Goal: Information Seeking & Learning: Check status

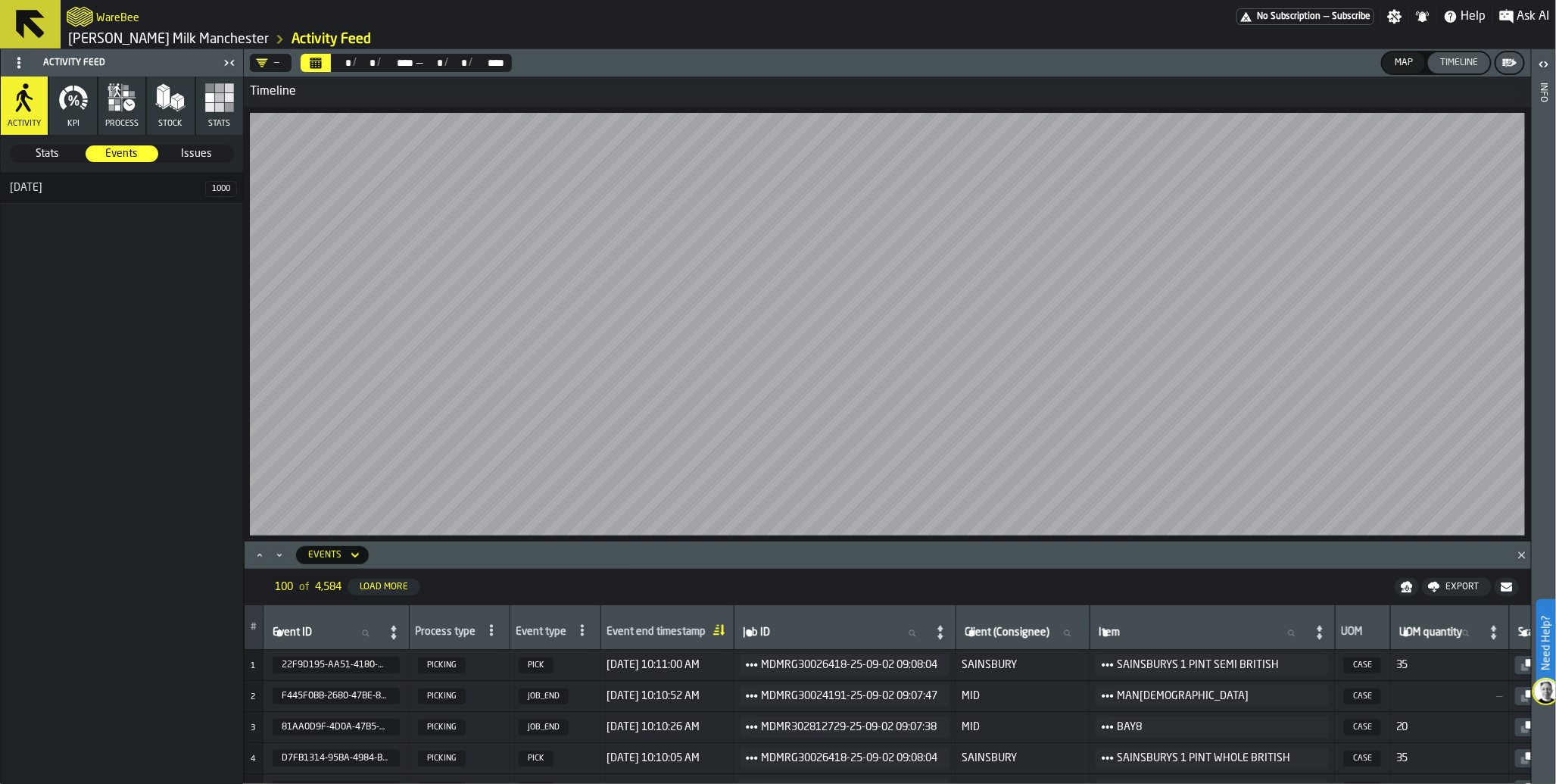
click at [316, 65] on icon "Calendar" at bounding box center [316, 64] width 12 height 8
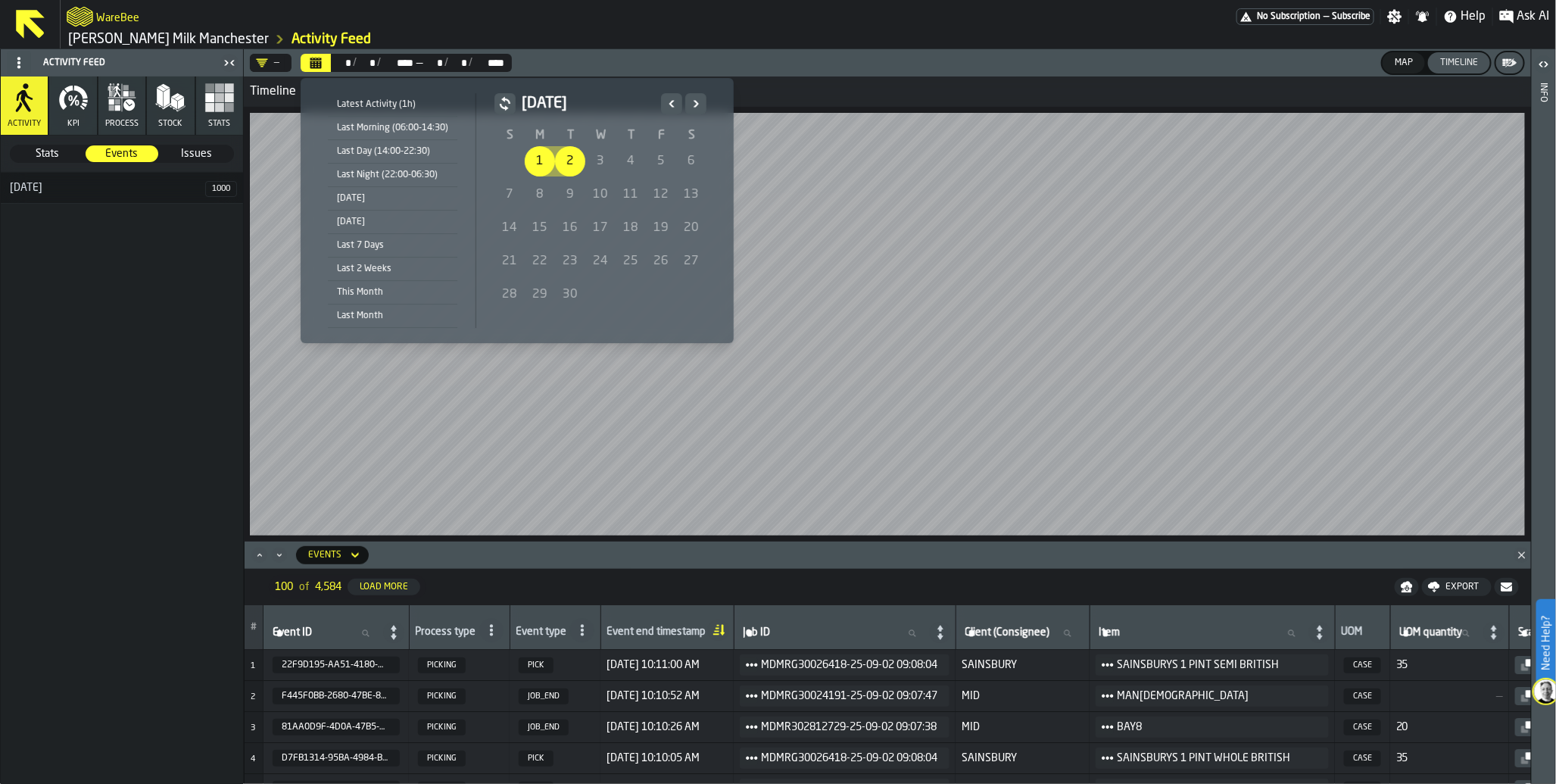
click at [569, 167] on div "2" at bounding box center [570, 161] width 30 height 30
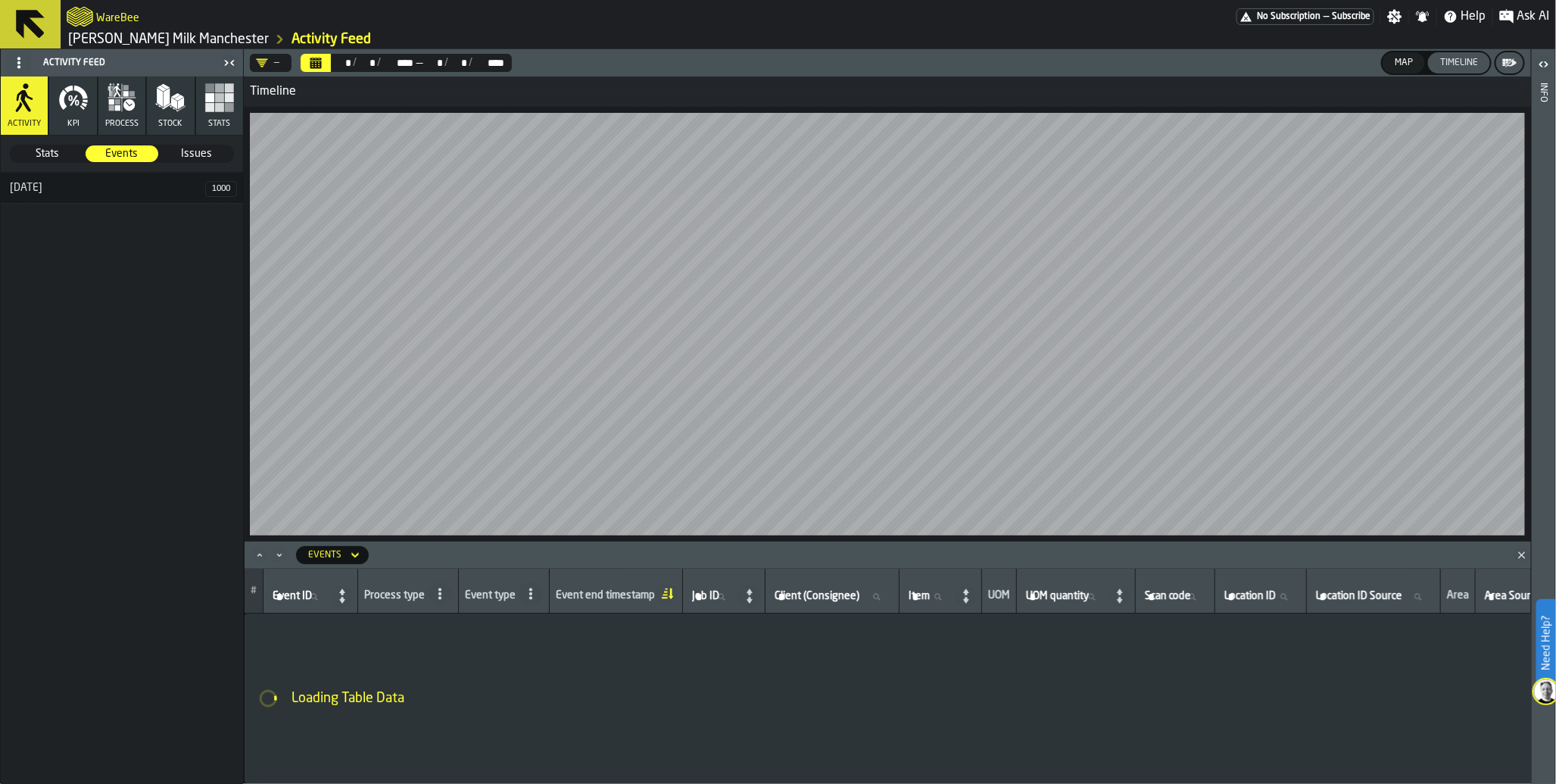
click at [209, 111] on rect "button" at bounding box center [210, 108] width 9 height 9
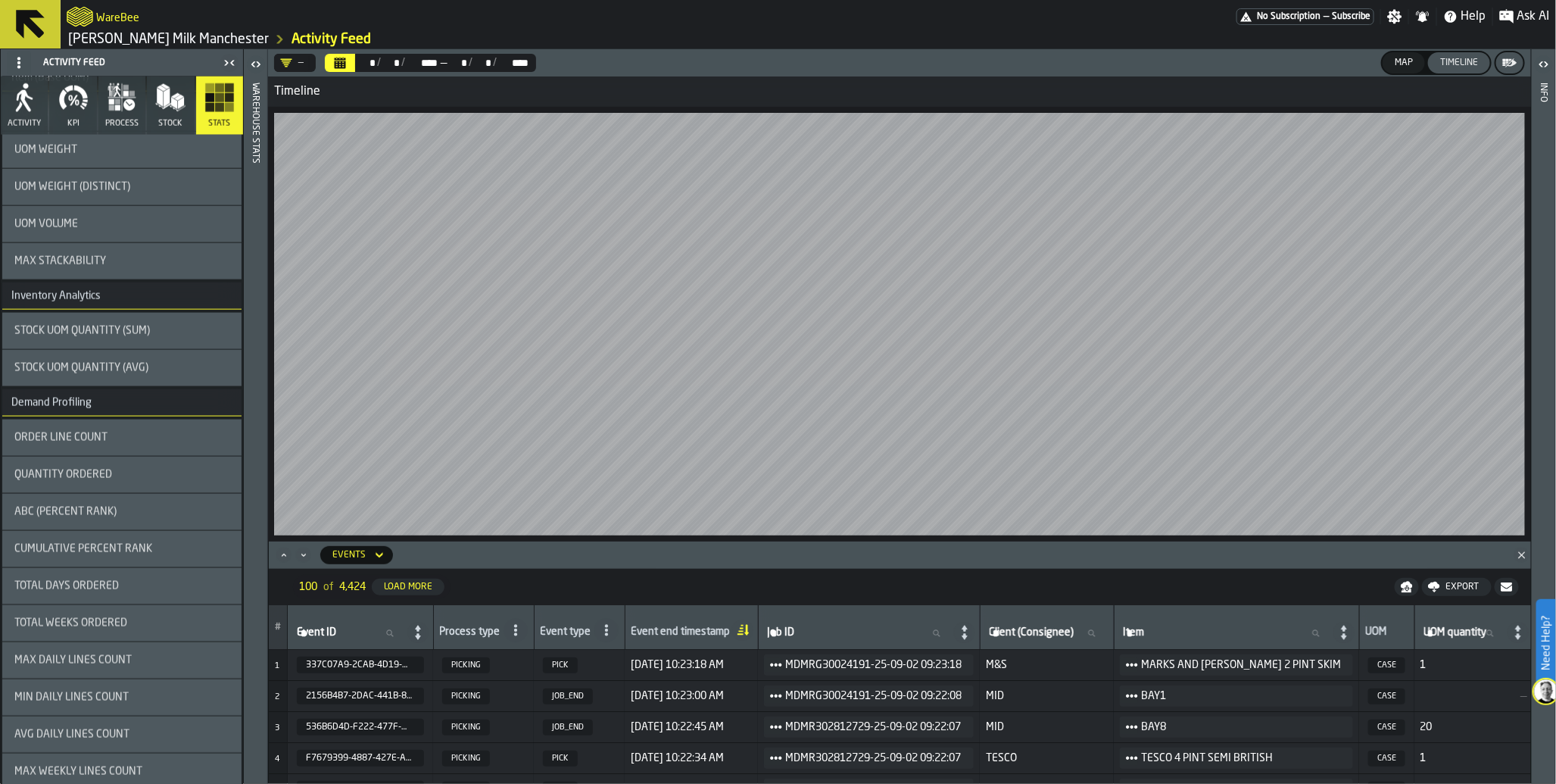
scroll to position [1027, 0]
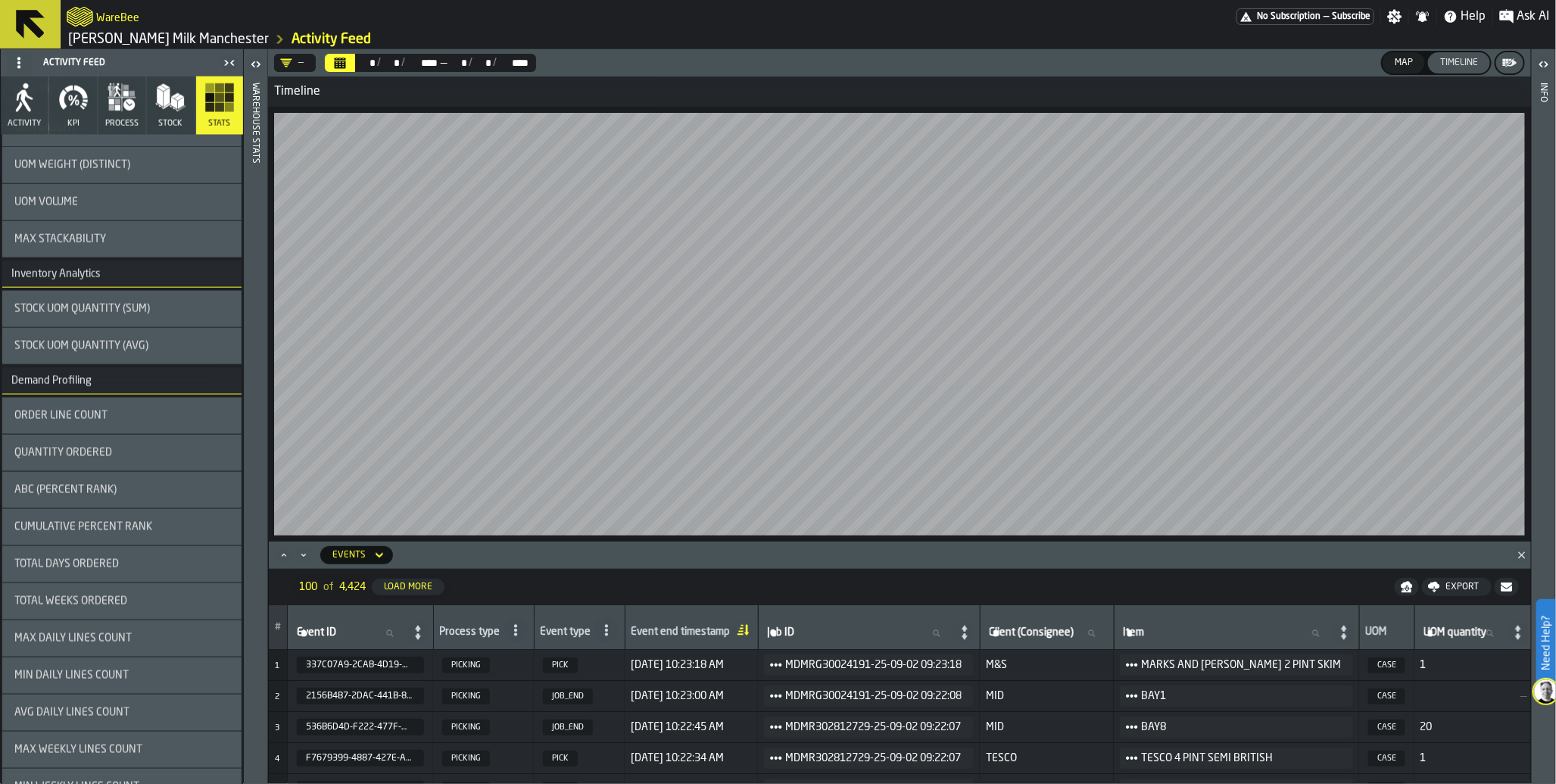
click at [164, 448] on div "Quantity Ordered" at bounding box center [122, 453] width 215 height 12
click at [215, 450] on icon "button-toggle-Show on Map" at bounding box center [219, 452] width 15 height 11
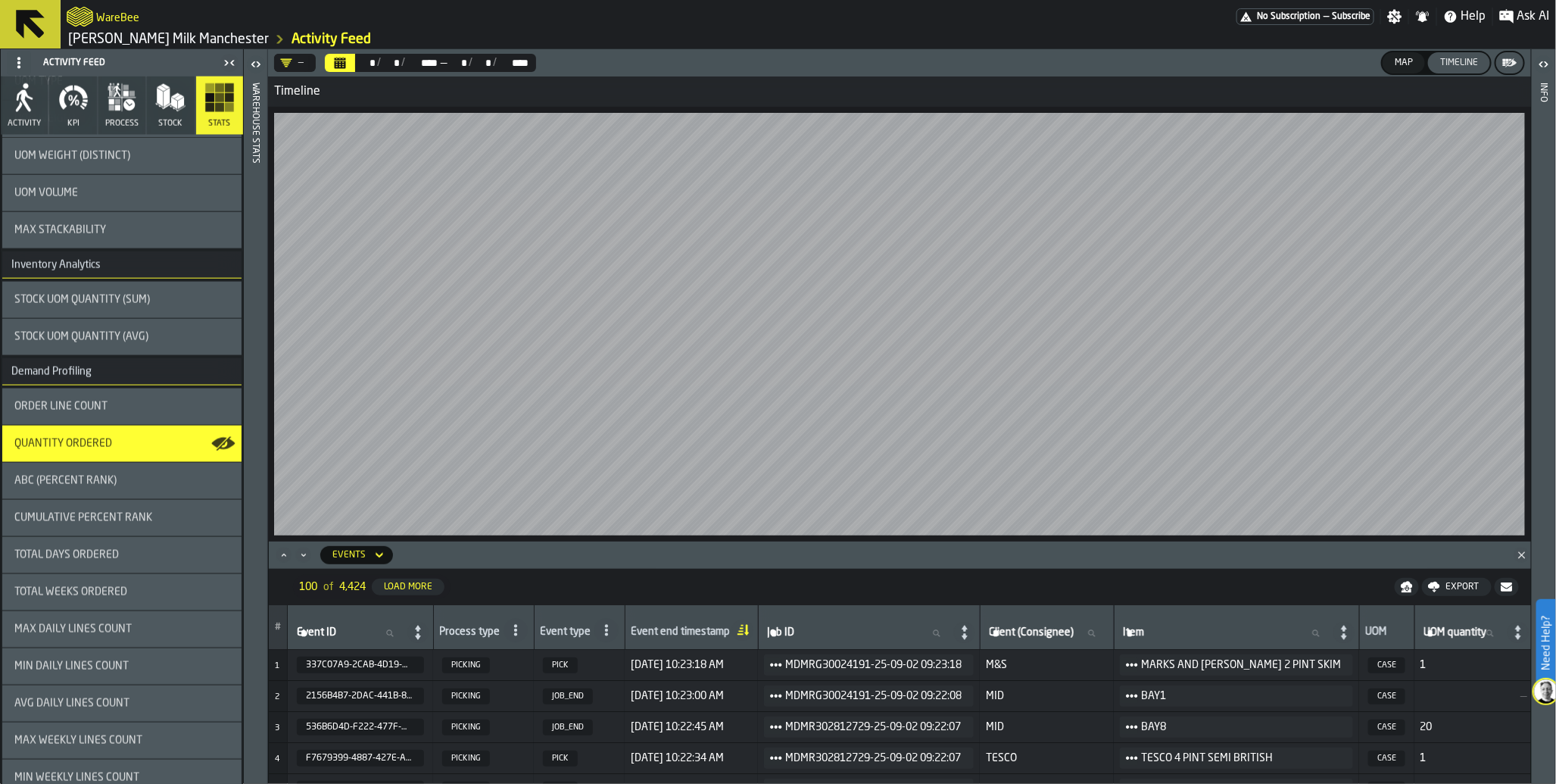
scroll to position [0, 0]
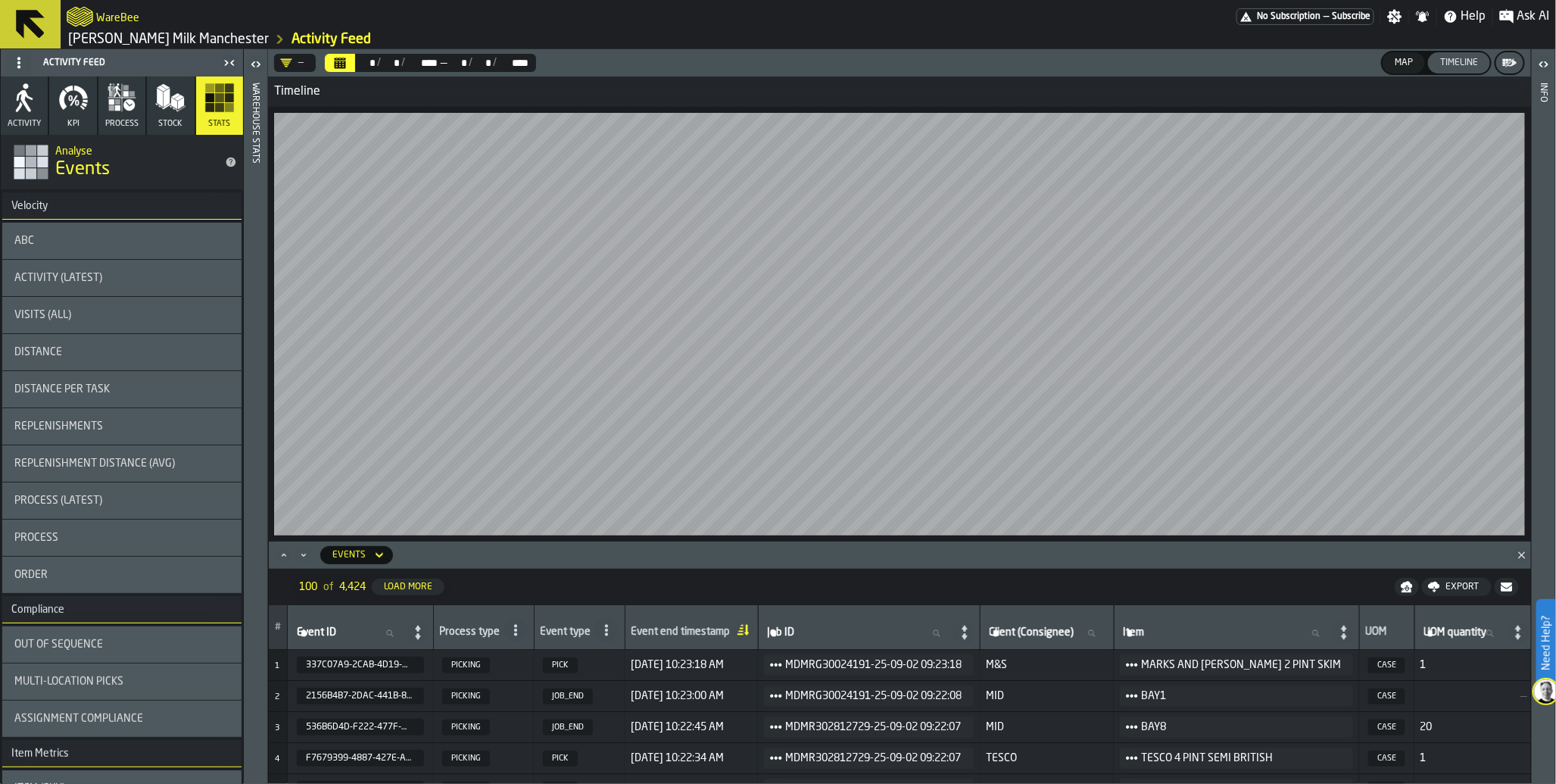
click at [118, 108] on icon "button" at bounding box center [118, 108] width 5 height 5
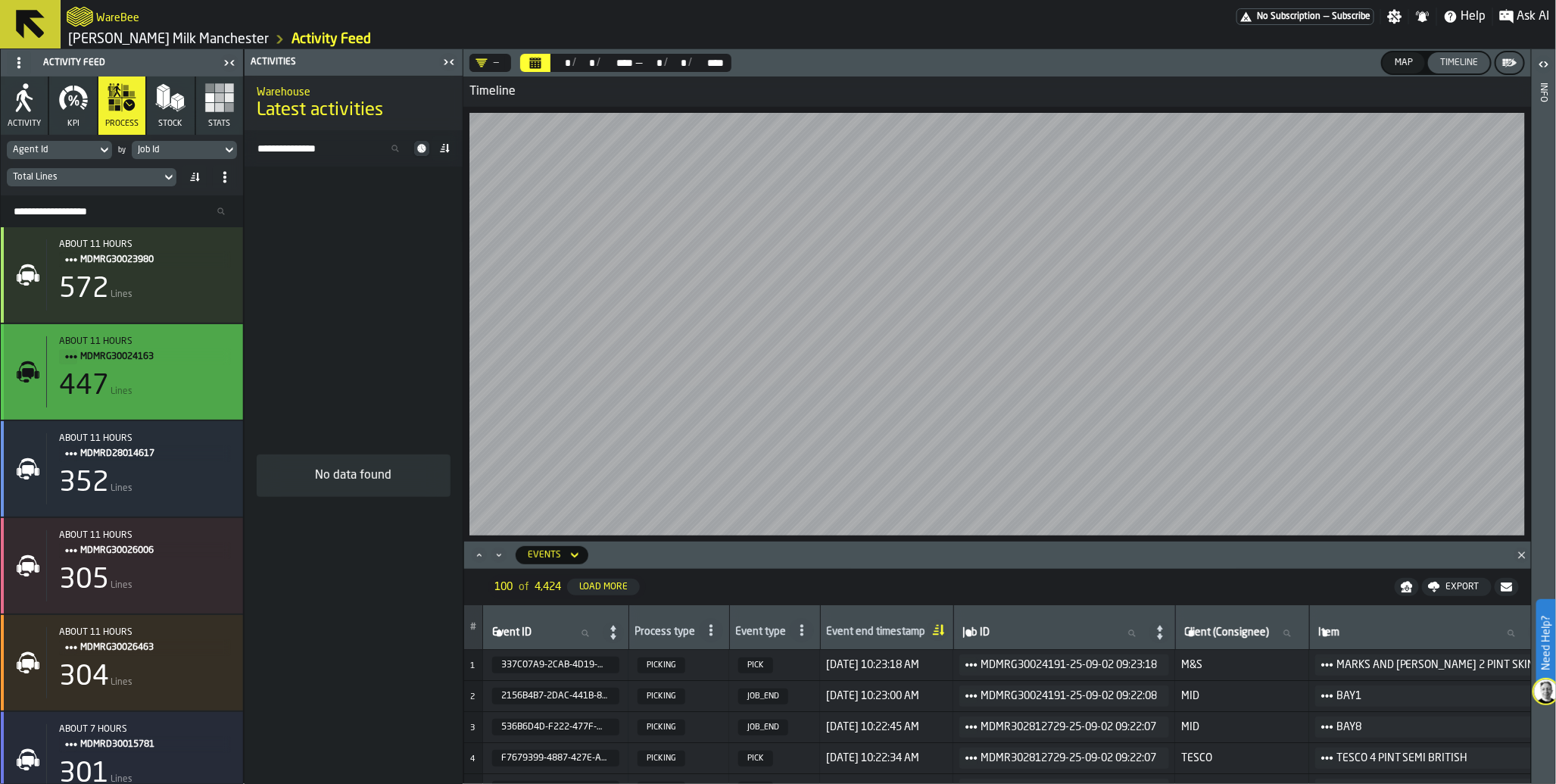
click at [136, 377] on div "447 Lines" at bounding box center [145, 385] width 172 height 30
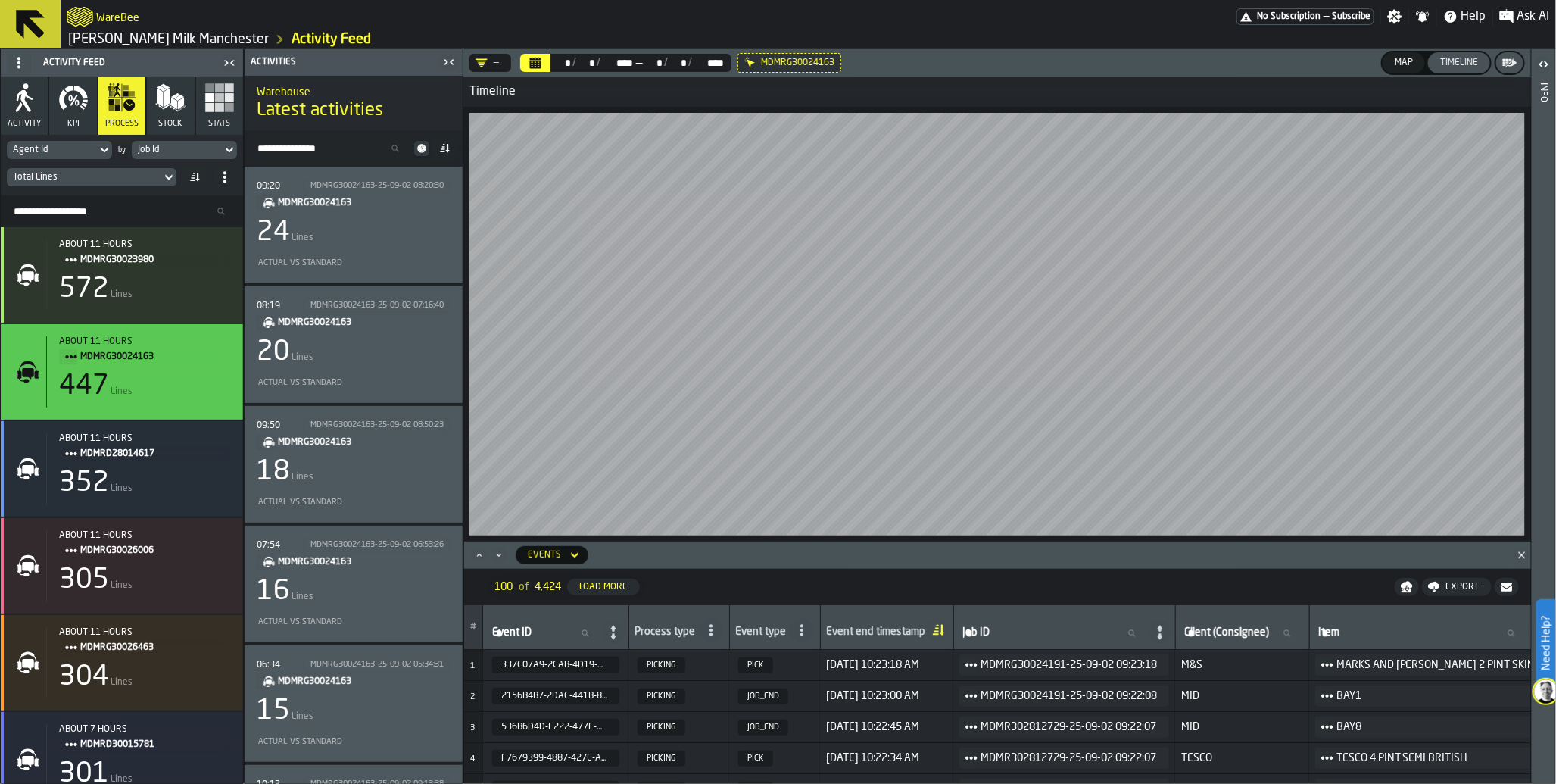
click at [395, 238] on div "24 Lines" at bounding box center [354, 232] width 194 height 30
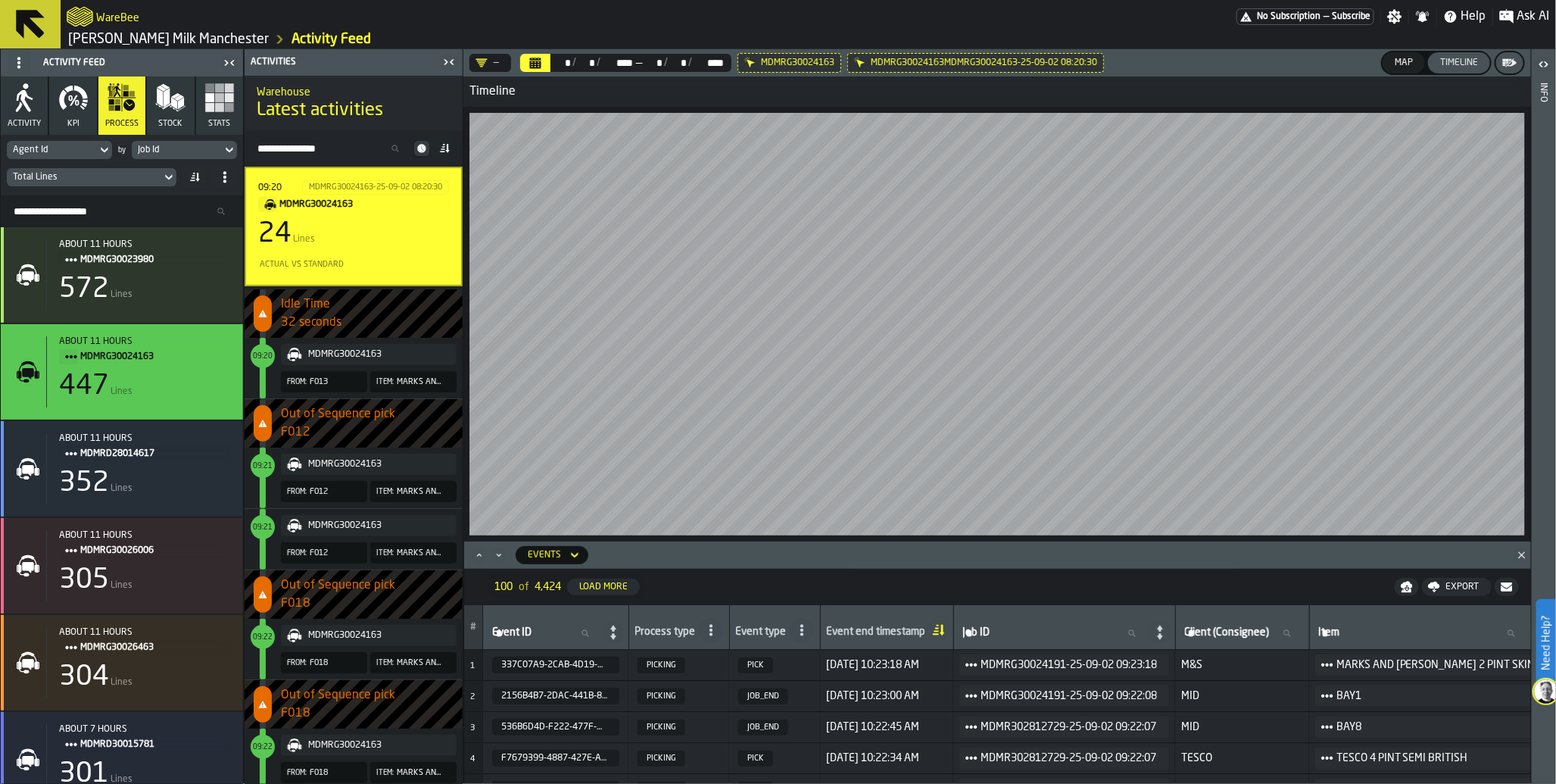
click at [338, 349] on div "MDMRG30024163" at bounding box center [379, 354] width 142 height 11
click at [263, 356] on span "09:20" at bounding box center [262, 356] width 19 height 7
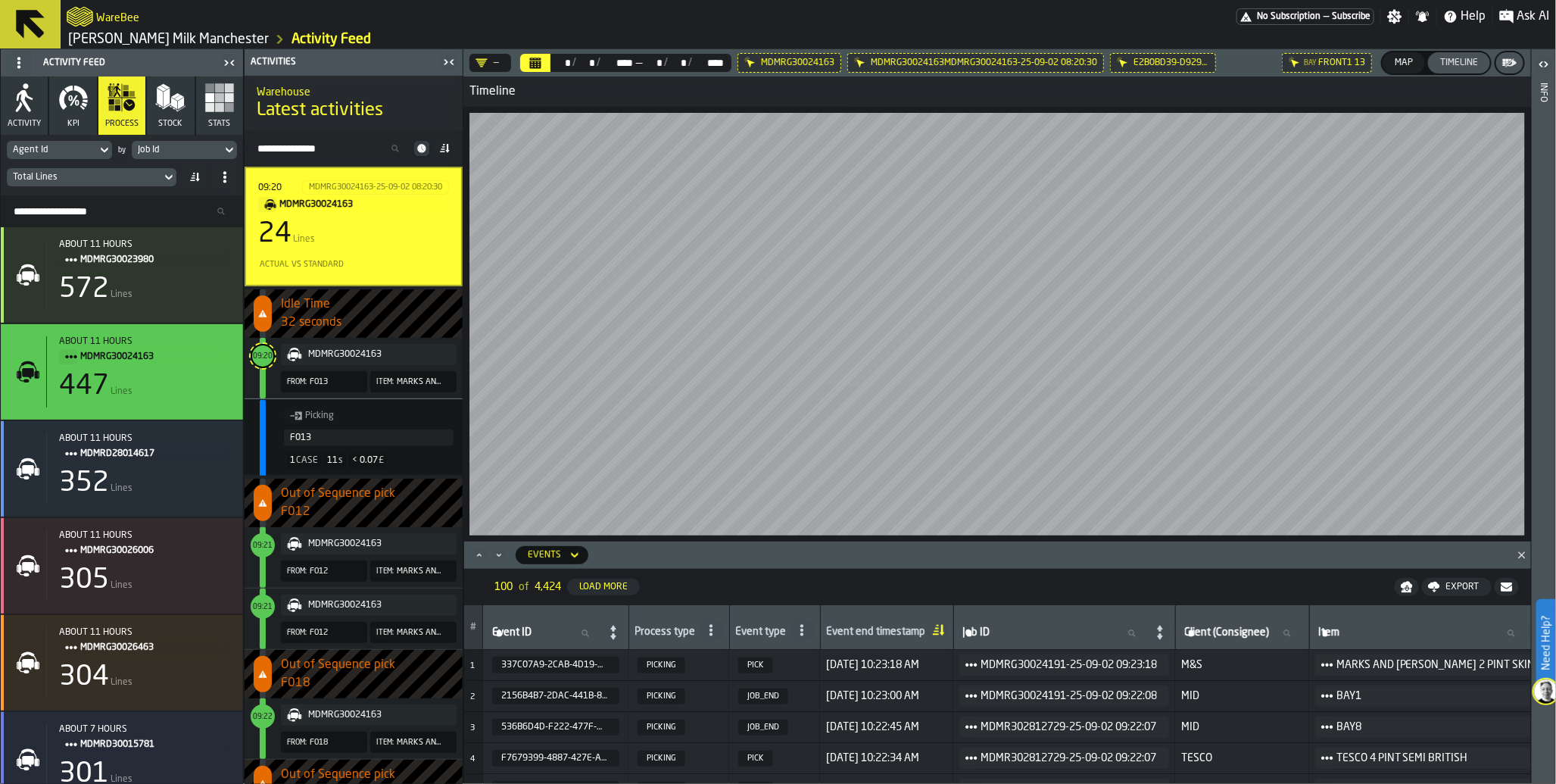
click at [263, 546] on span "09:21" at bounding box center [262, 545] width 19 height 7
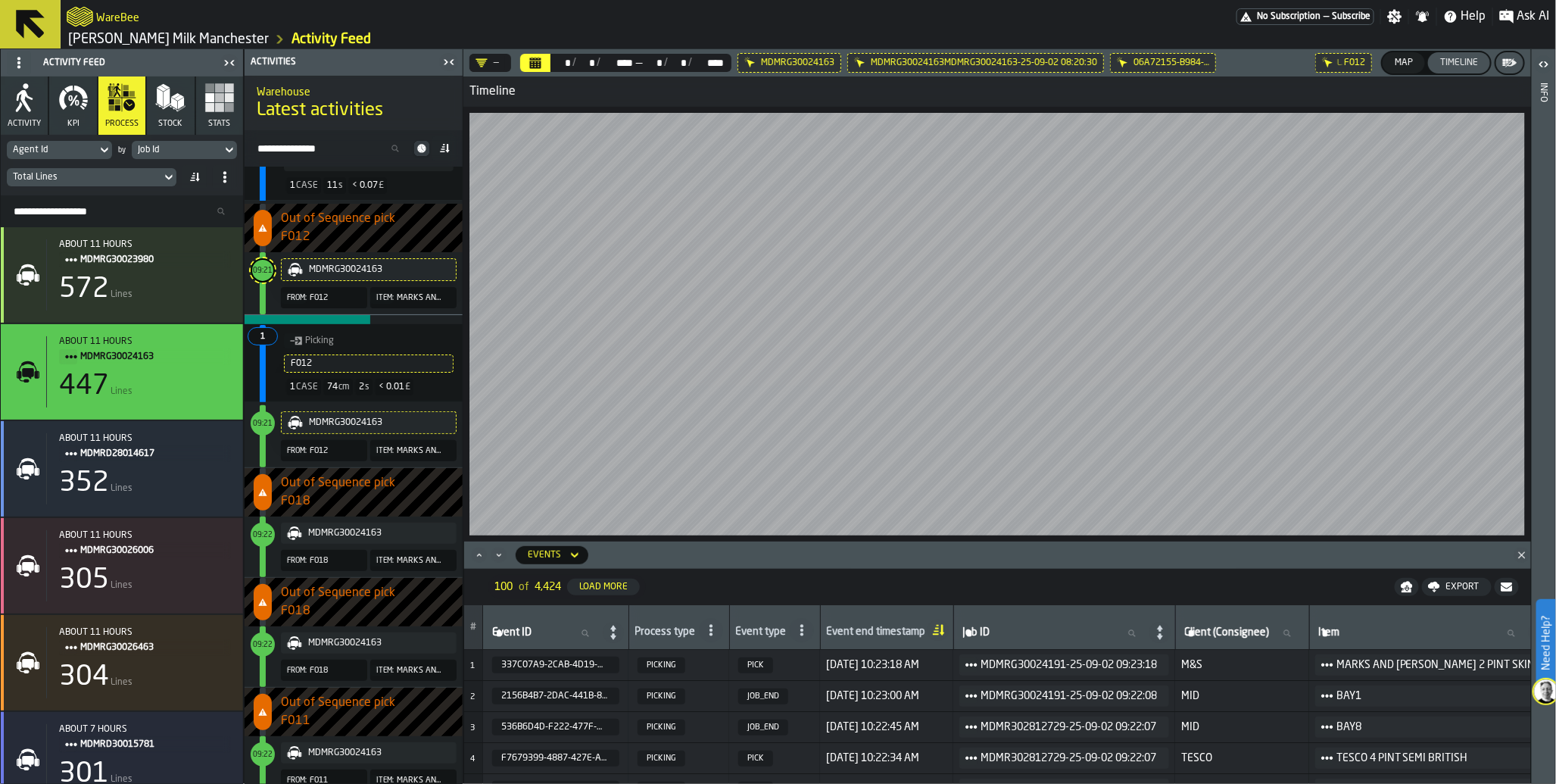
scroll to position [277, 0]
click at [262, 536] on span "09:22" at bounding box center [262, 532] width 19 height 11
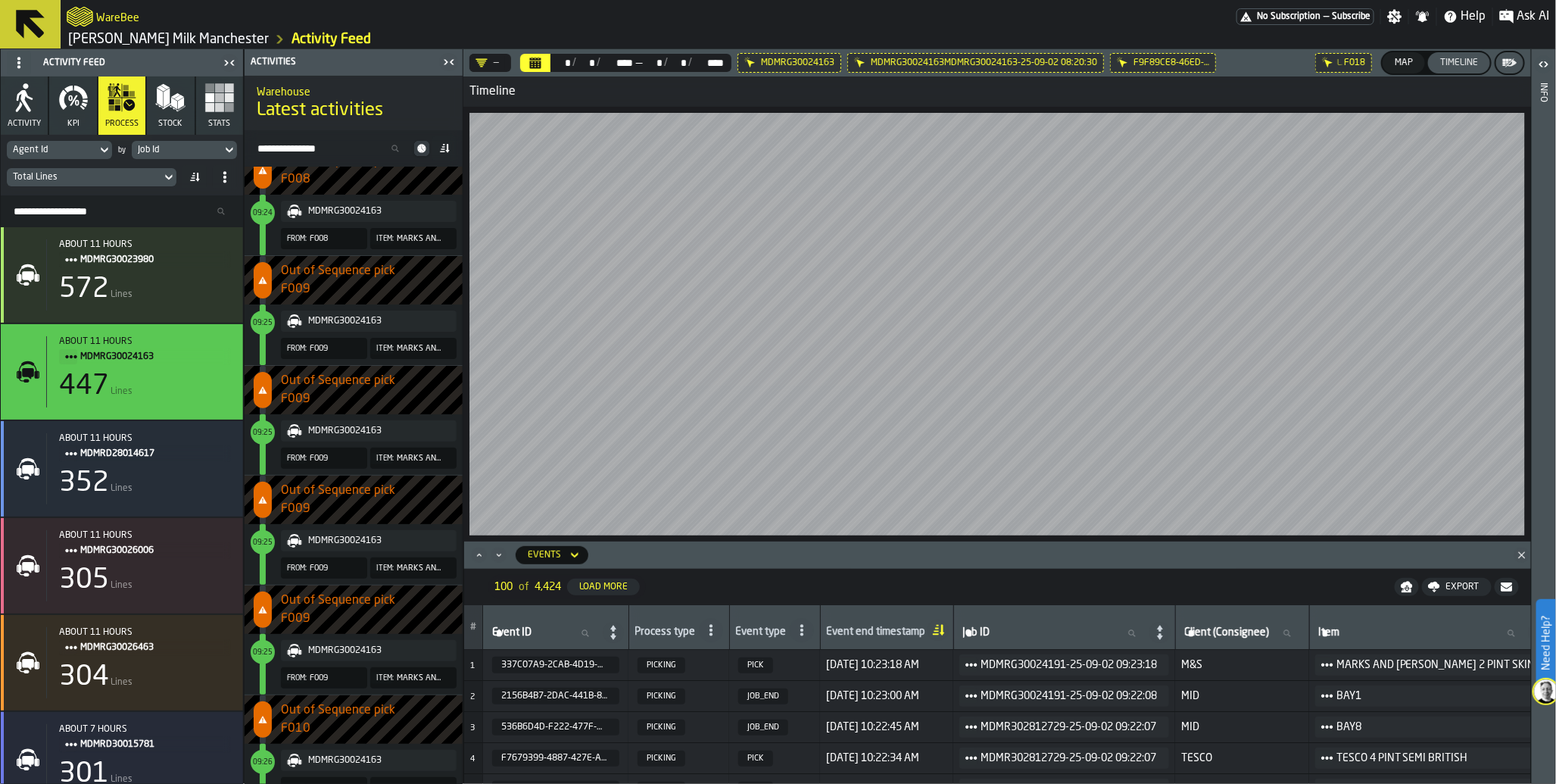
scroll to position [1163, 0]
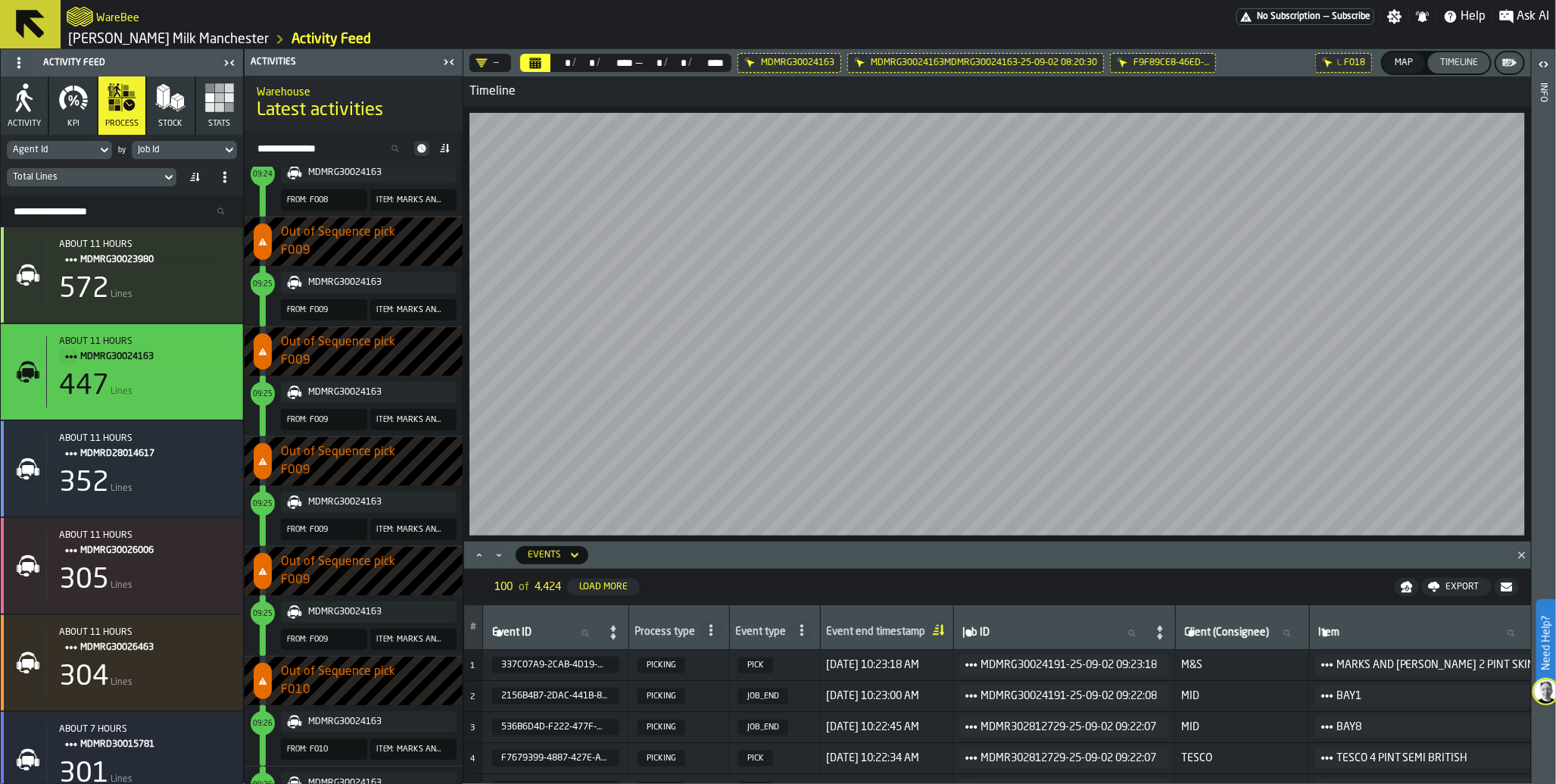
click at [260, 505] on span "09:25" at bounding box center [262, 504] width 19 height 7
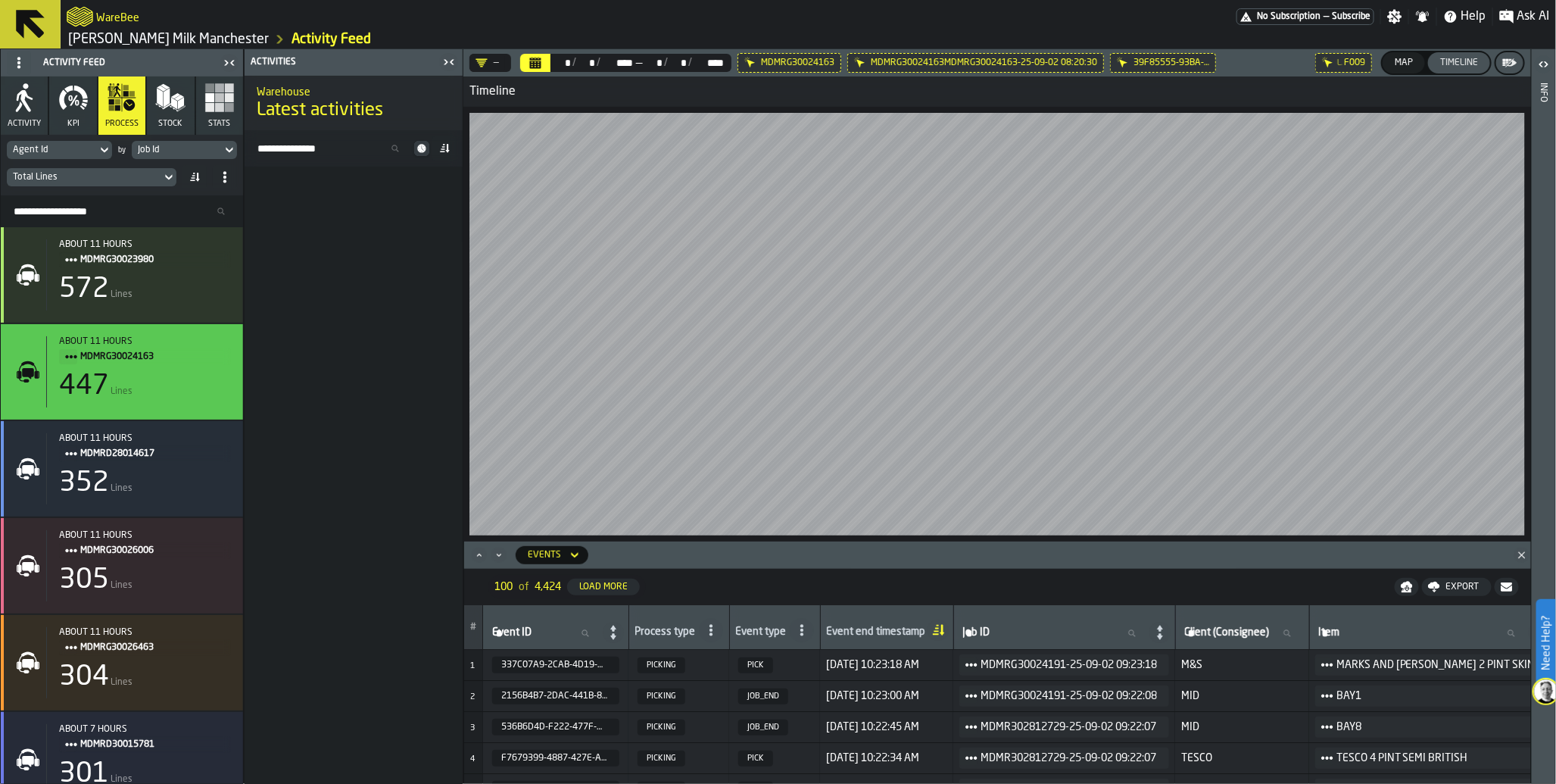
scroll to position [3261, 0]
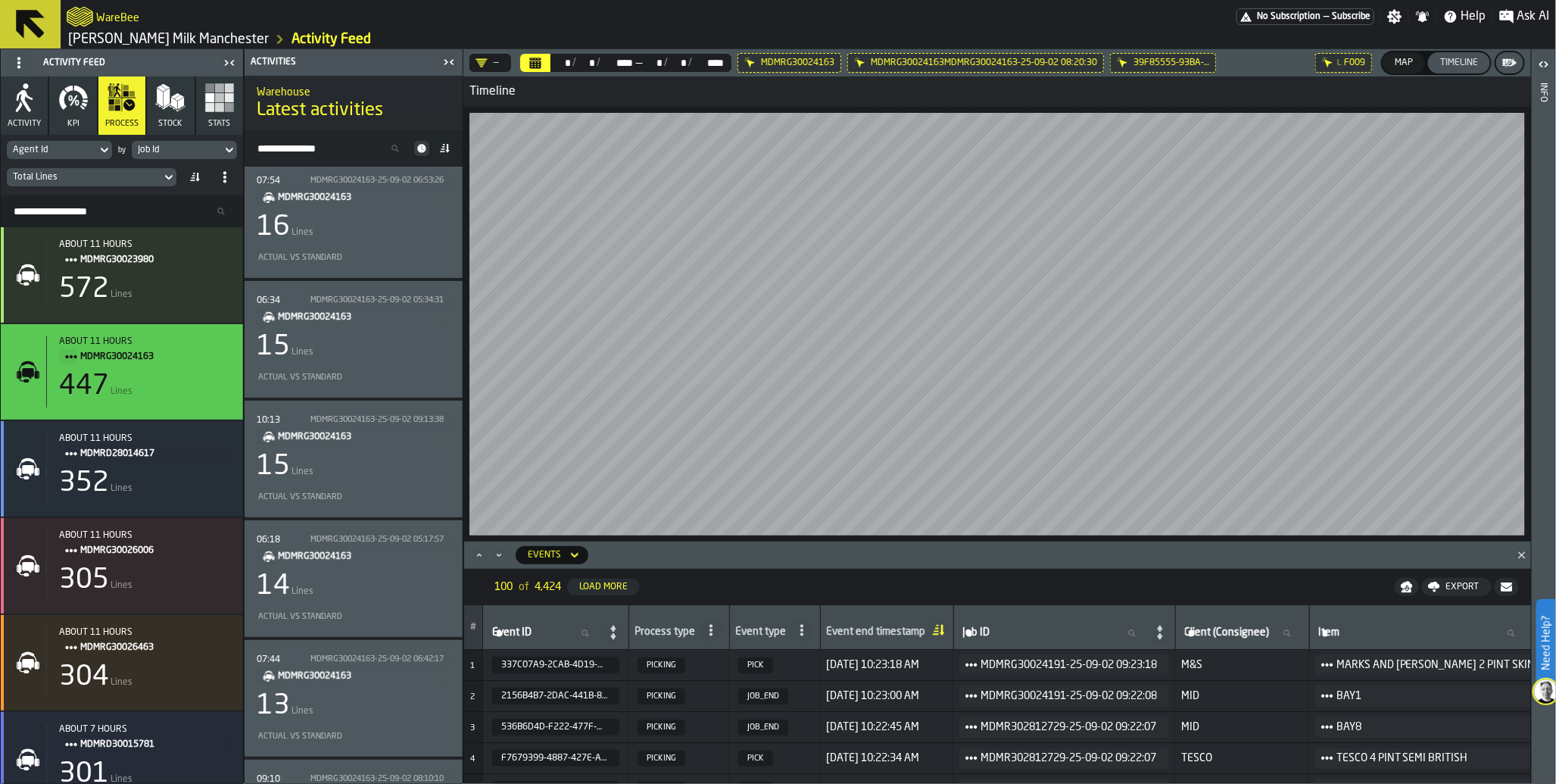
click at [279, 471] on div "15" at bounding box center [273, 466] width 33 height 30
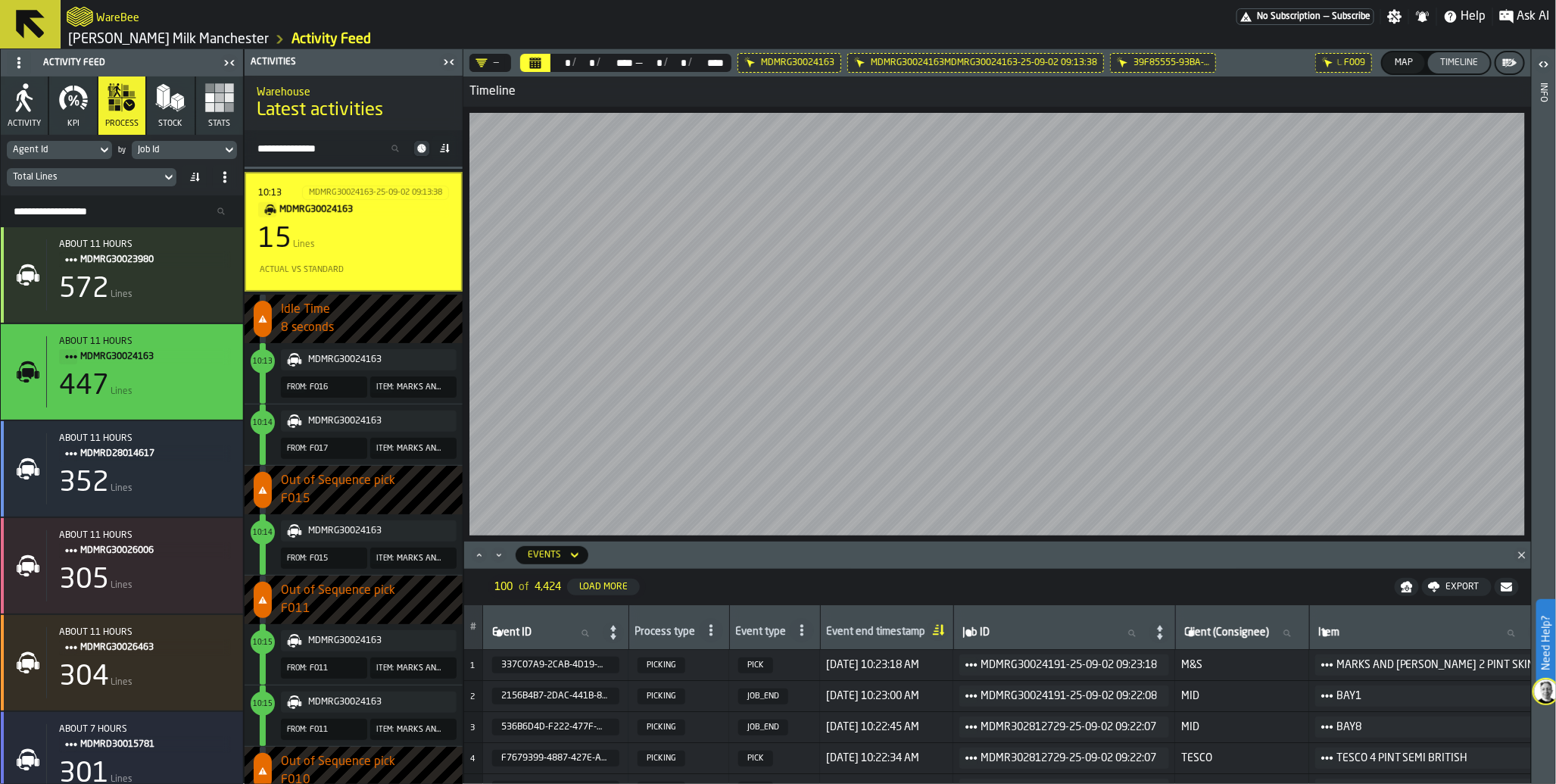
scroll to position [3518, 0]
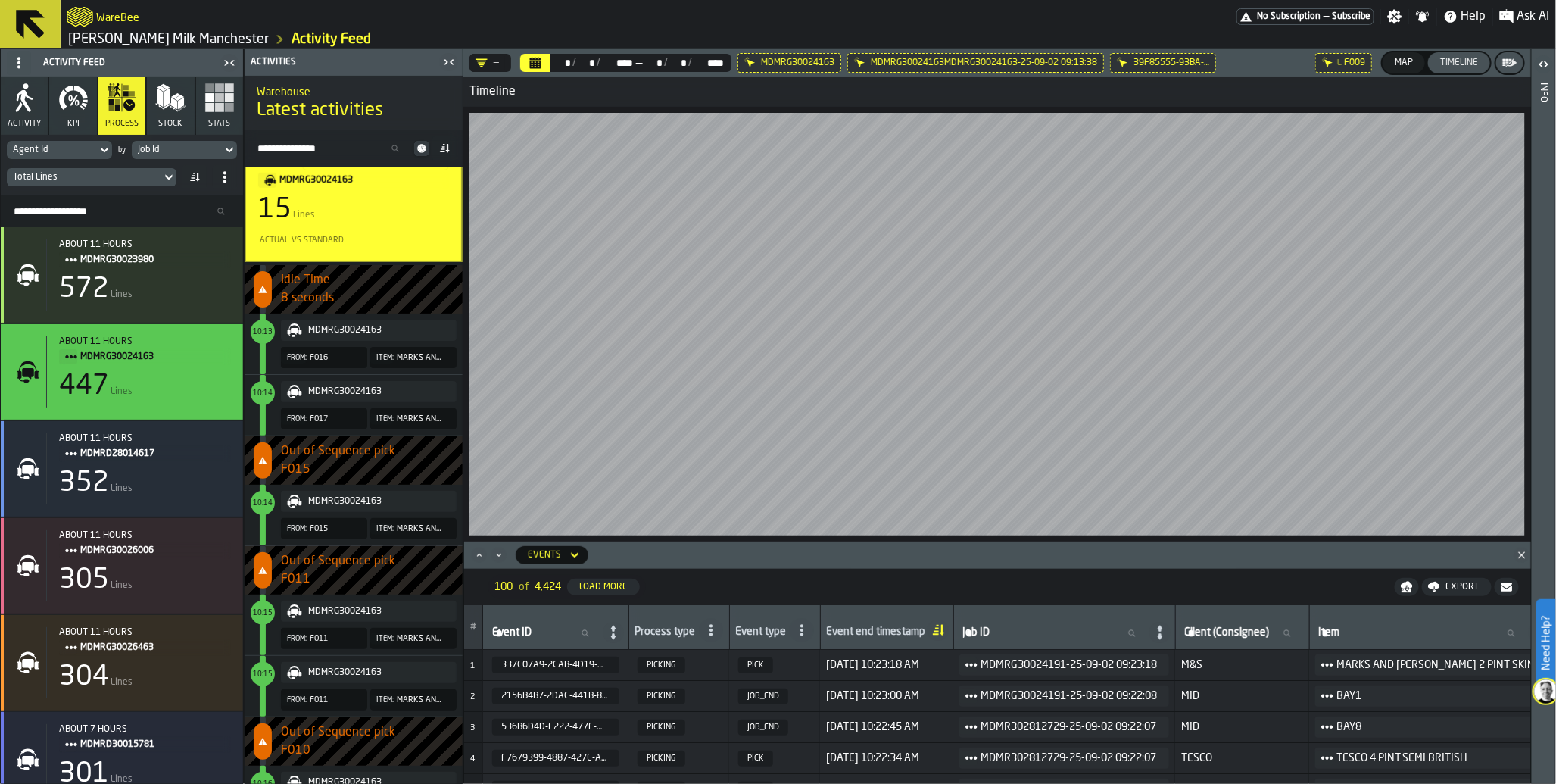
click at [261, 613] on span "10:15" at bounding box center [262, 612] width 24 height 24
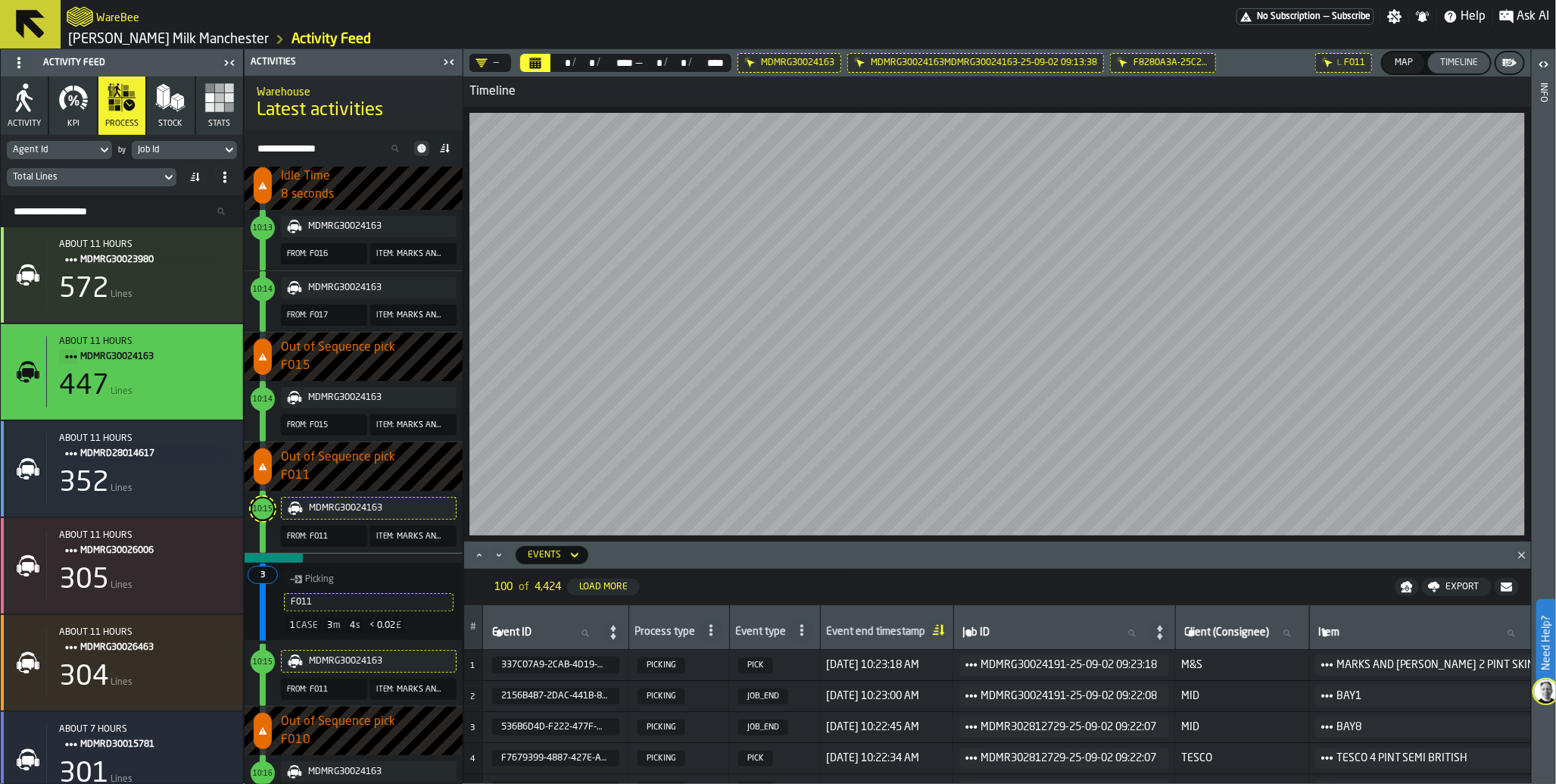
scroll to position [3625, 0]
click at [262, 656] on span "10:15" at bounding box center [262, 659] width 19 height 7
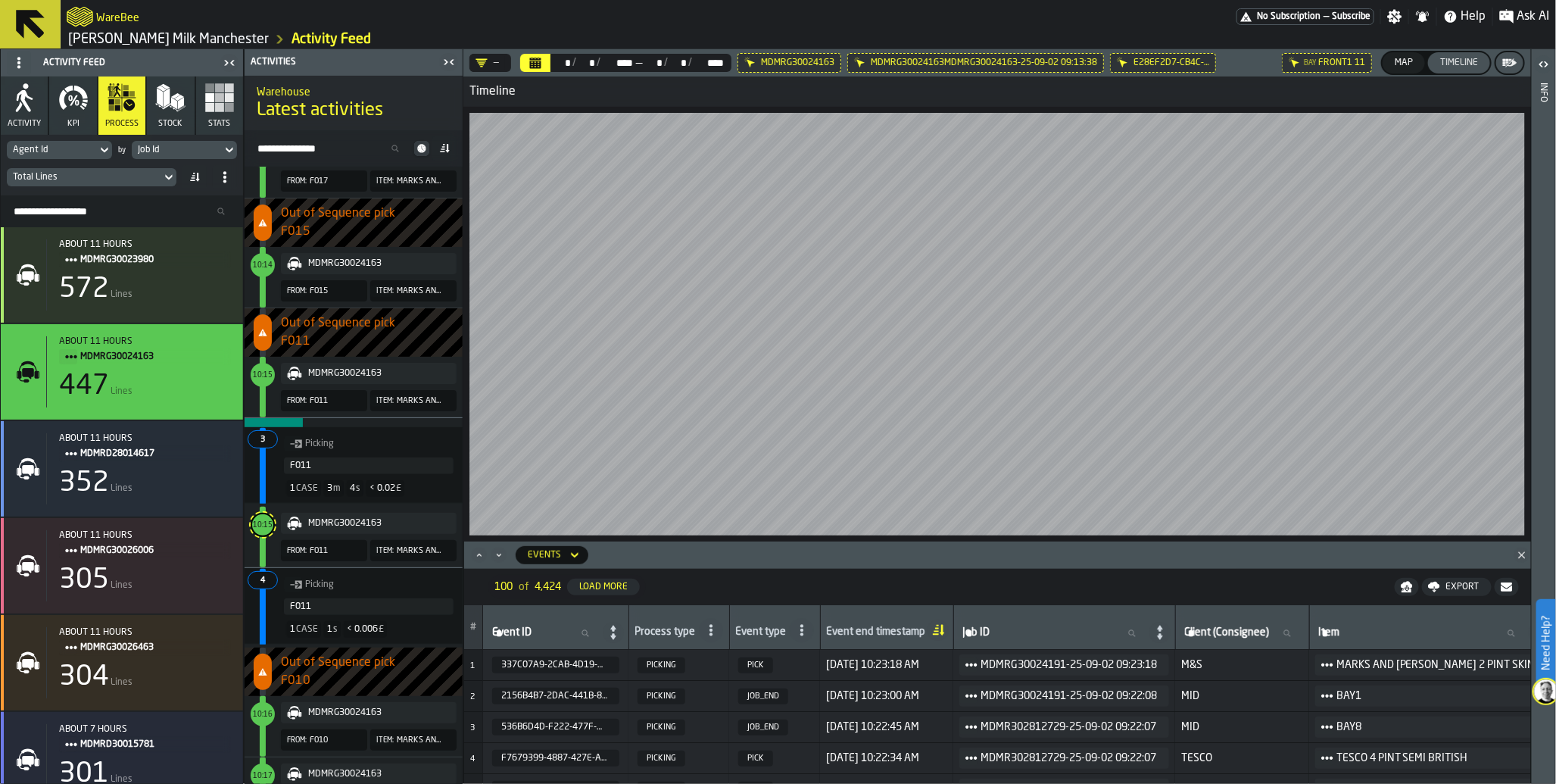
scroll to position [3802, 0]
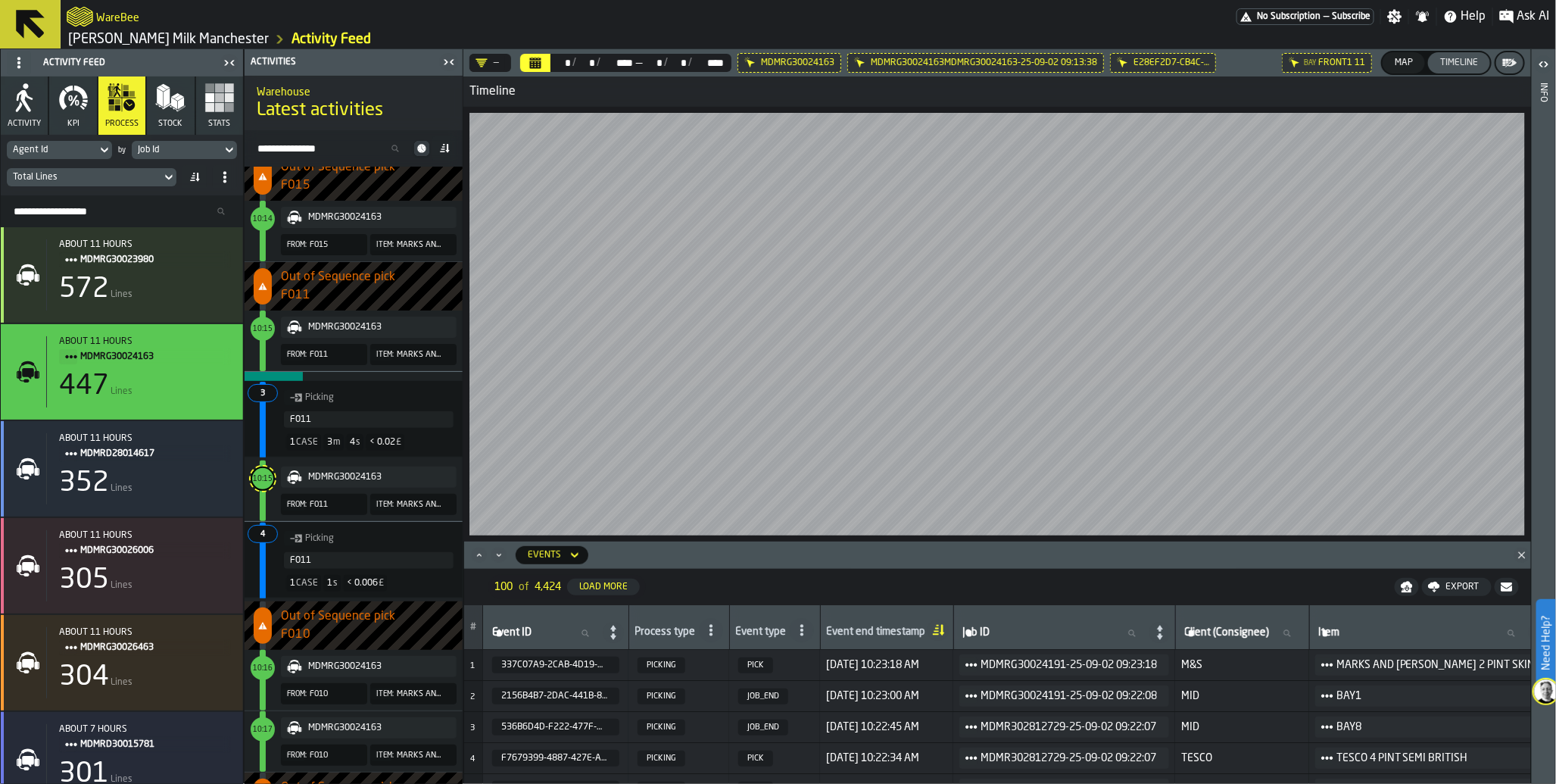
click at [262, 665] on span "10:16" at bounding box center [262, 668] width 19 height 7
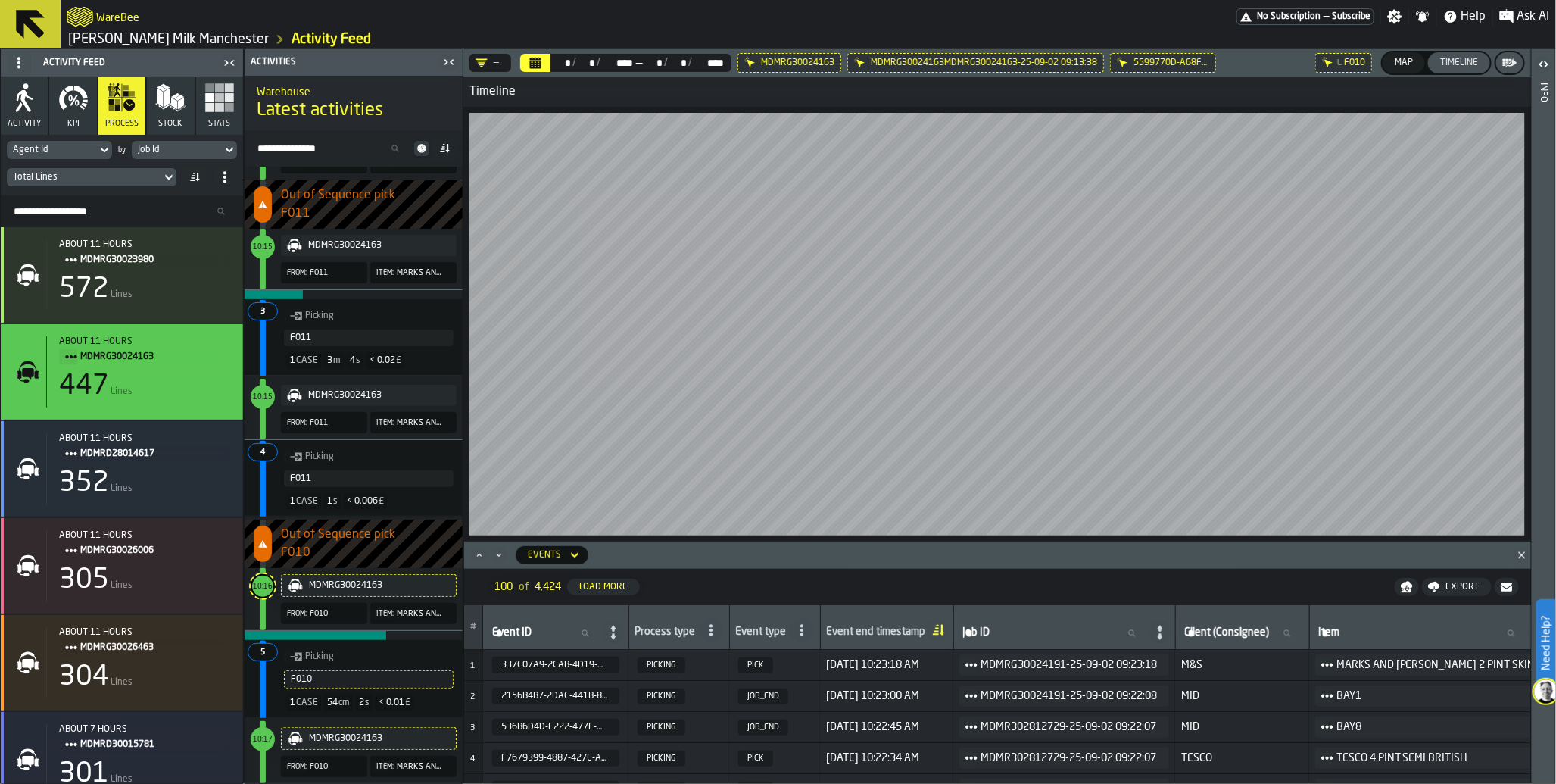
scroll to position [3966, 0]
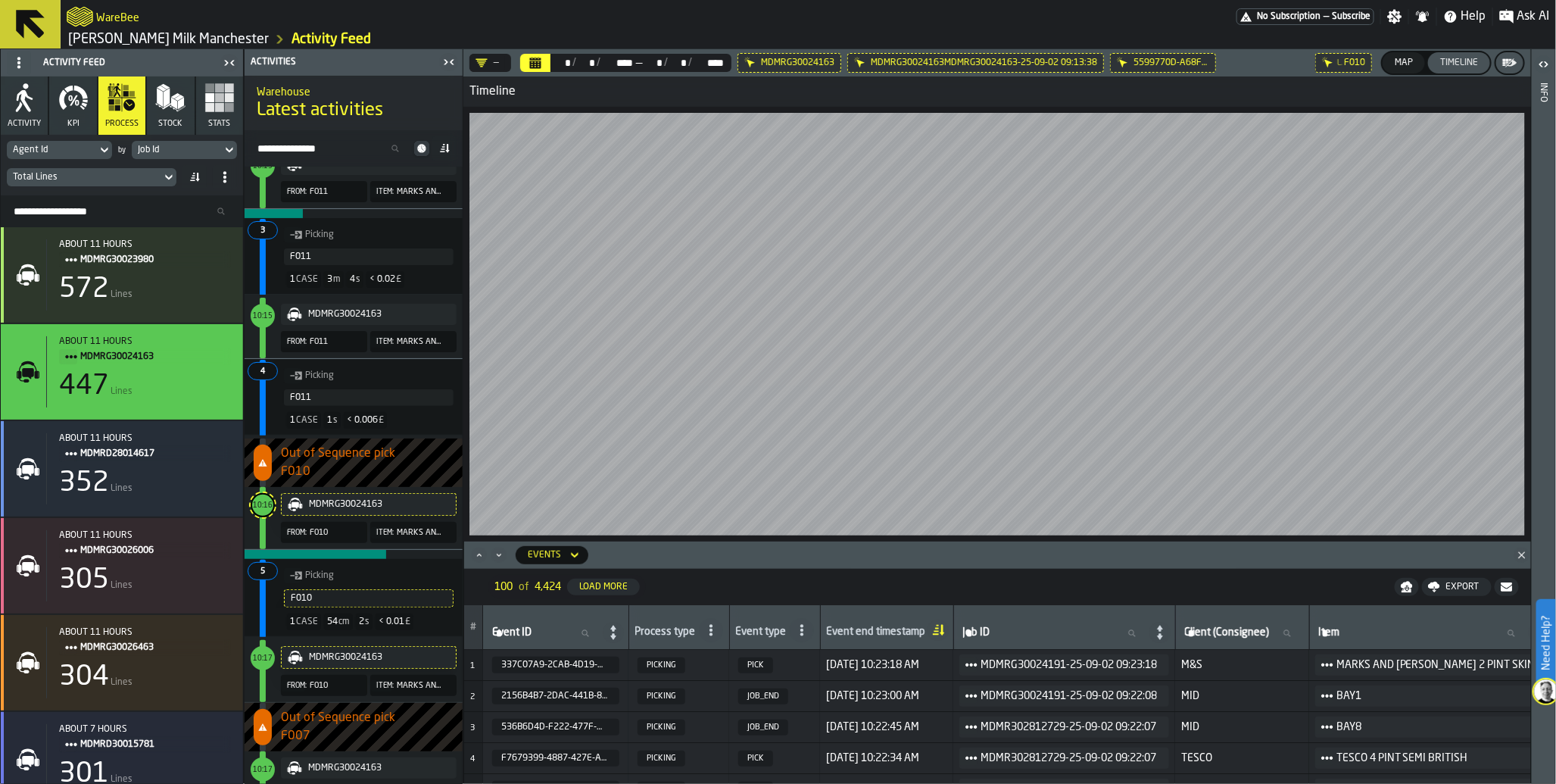
click at [259, 655] on span "10:17" at bounding box center [262, 658] width 19 height 7
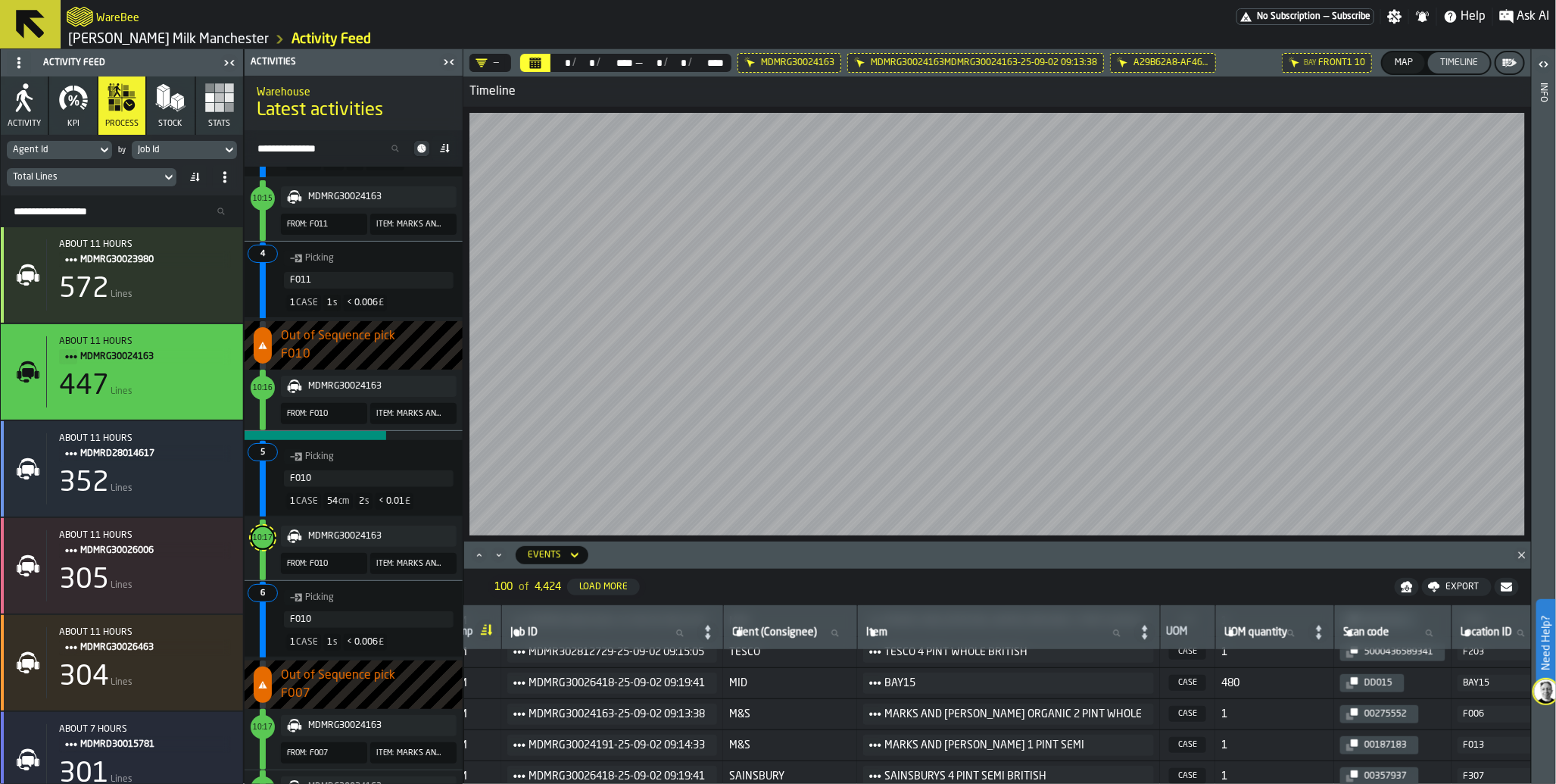
scroll to position [546, 455]
click at [1222, 677] on span "480" at bounding box center [1275, 677] width 107 height 12
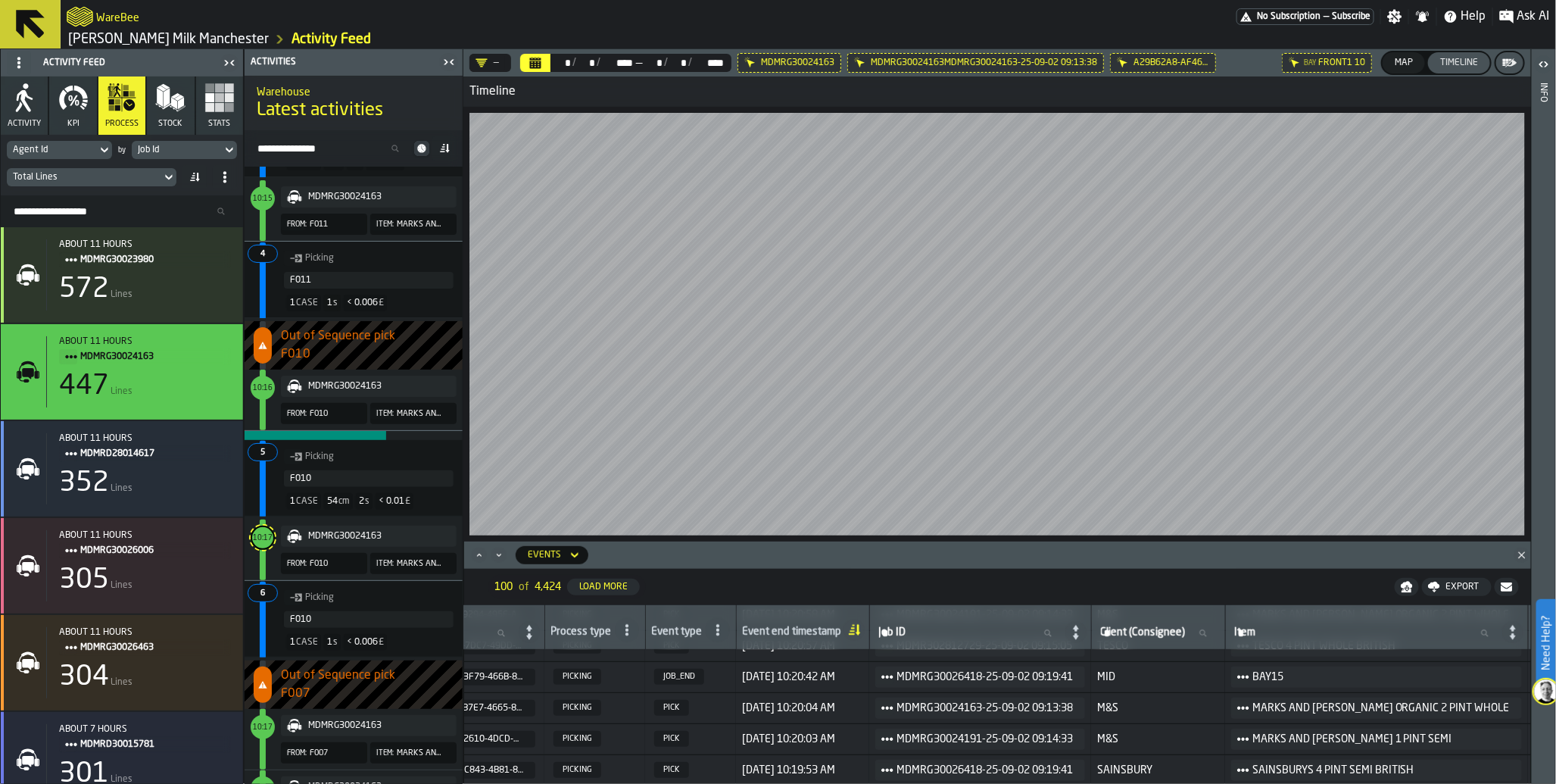
scroll to position [546, 0]
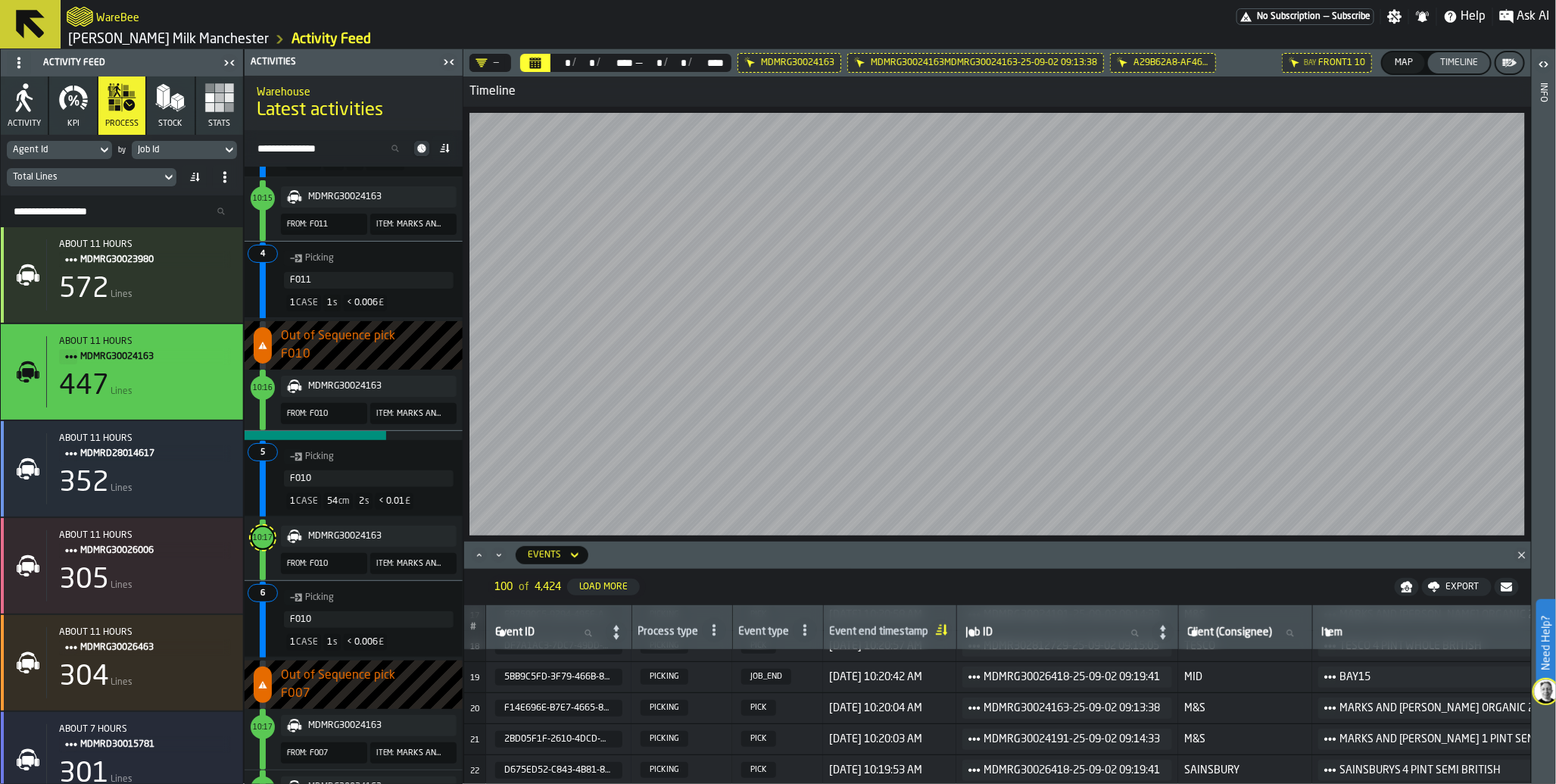
drag, startPoint x: 955, startPoint y: 674, endPoint x: 261, endPoint y: 13, distance: 958.4
click at [364, 125] on main "Activity Feed Activity KPI process Stock Stats Agent Id by Job Id Total Lines S…" at bounding box center [778, 416] width 1556 height 734
